Goal: Find specific page/section: Find specific page/section

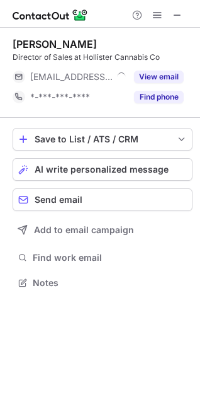
scroll to position [274, 200]
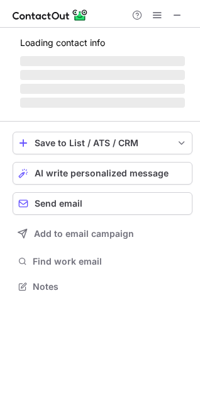
scroll to position [285, 200]
